Goal: Information Seeking & Learning: Learn about a topic

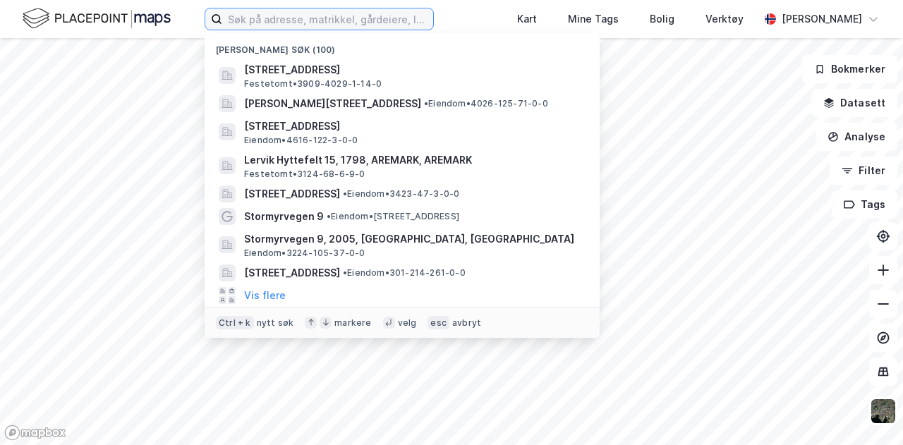
click at [236, 22] on input at bounding box center [327, 18] width 211 height 21
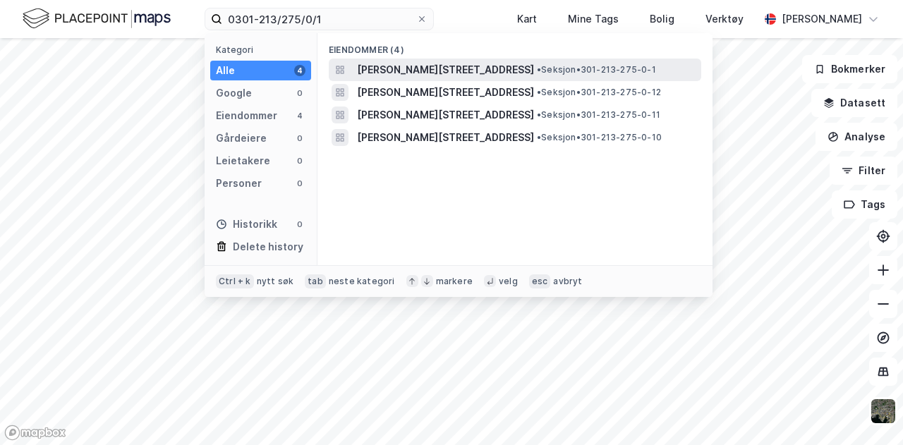
click at [421, 68] on span "[PERSON_NAME][STREET_ADDRESS]" at bounding box center [445, 69] width 177 height 17
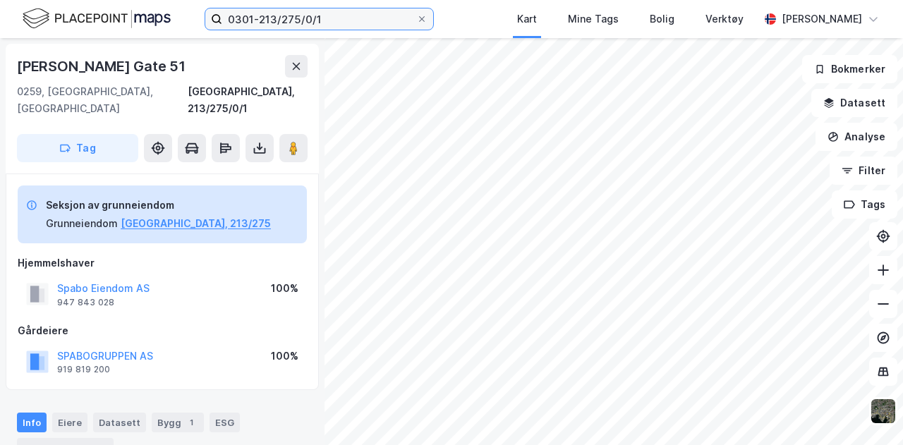
click at [339, 24] on input "0301-213/275/0/1" at bounding box center [319, 18] width 194 height 21
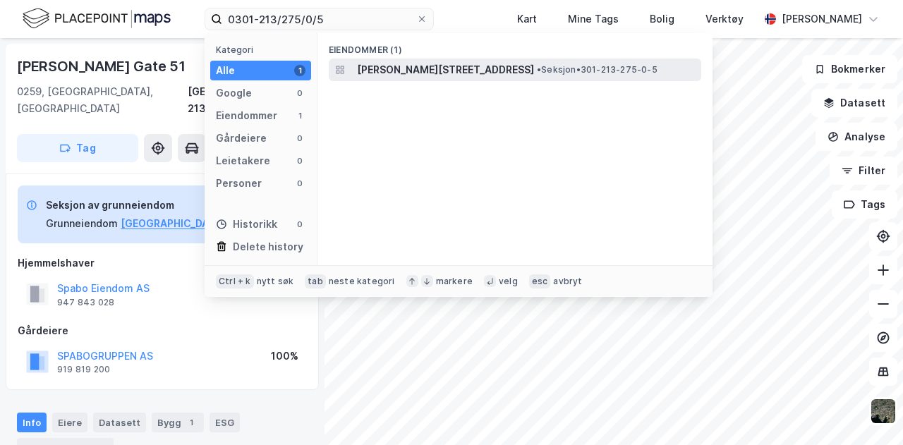
click at [454, 63] on span "[PERSON_NAME][STREET_ADDRESS]" at bounding box center [445, 69] width 177 height 17
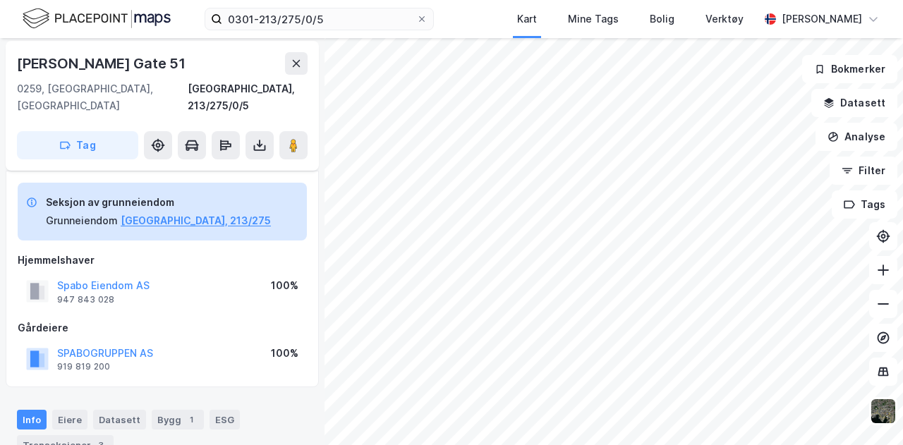
scroll to position [238, 0]
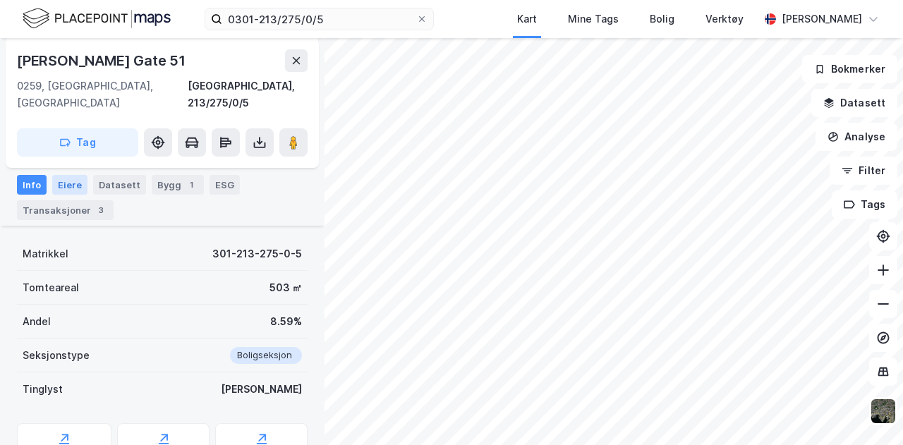
click at [62, 177] on div "Eiere" at bounding box center [69, 185] width 35 height 20
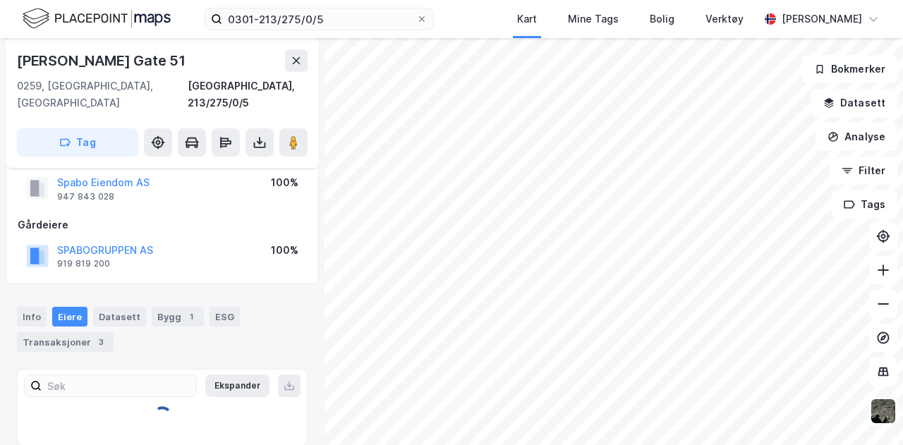
scroll to position [172, 0]
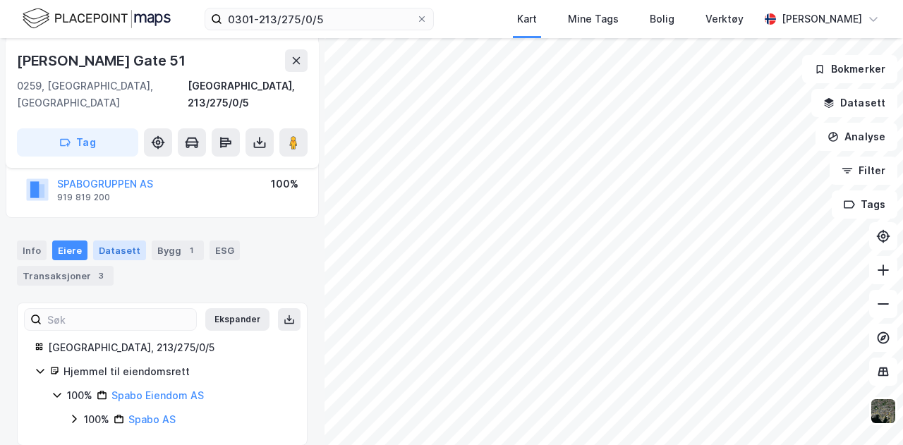
click at [120, 241] on div "Datasett" at bounding box center [119, 251] width 53 height 20
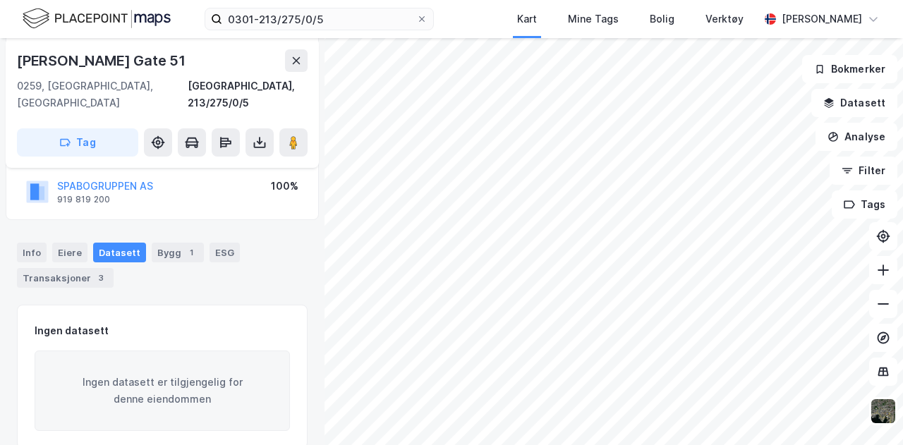
scroll to position [172, 0]
click at [169, 241] on div "Bygg 1" at bounding box center [178, 251] width 52 height 20
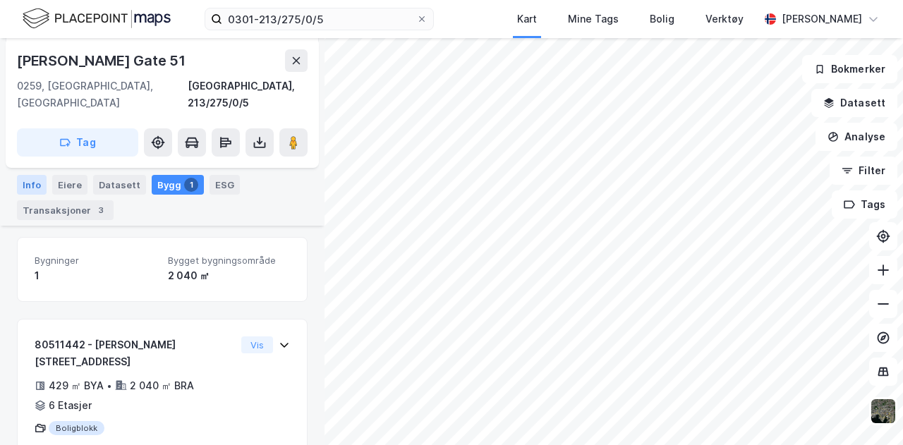
click at [25, 176] on div "Info" at bounding box center [32, 185] width 30 height 20
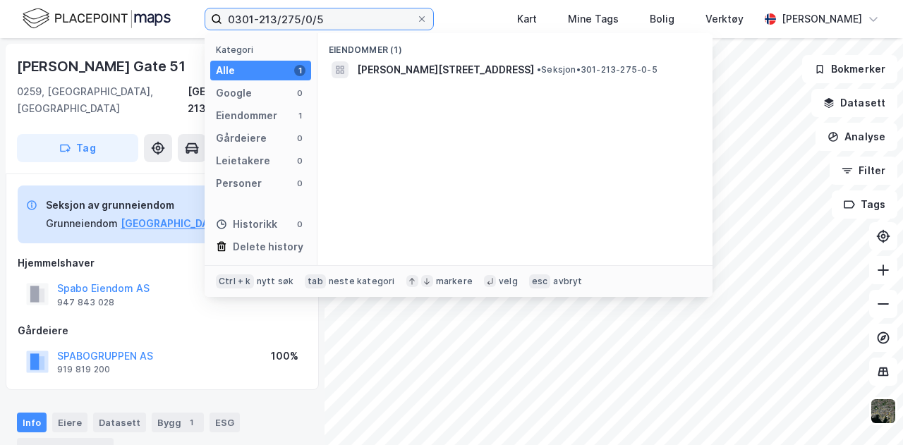
click at [341, 25] on input "0301-213/275/0/5" at bounding box center [319, 18] width 194 height 21
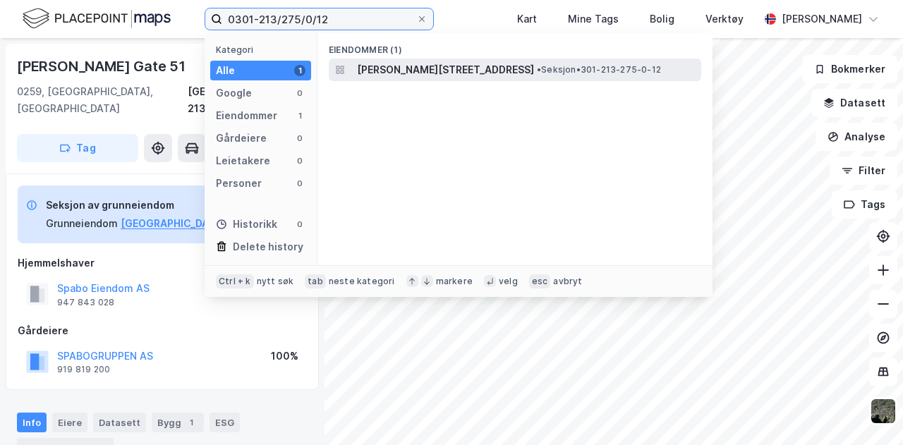
type input "0301-213/275/0/12"
click at [453, 67] on span "[PERSON_NAME][STREET_ADDRESS]" at bounding box center [445, 69] width 177 height 17
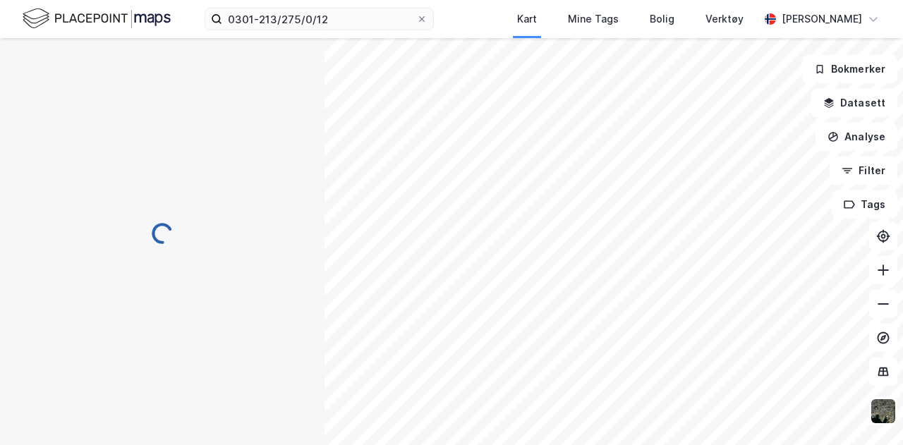
scroll to position [1, 0]
